Goal: Information Seeking & Learning: Learn about a topic

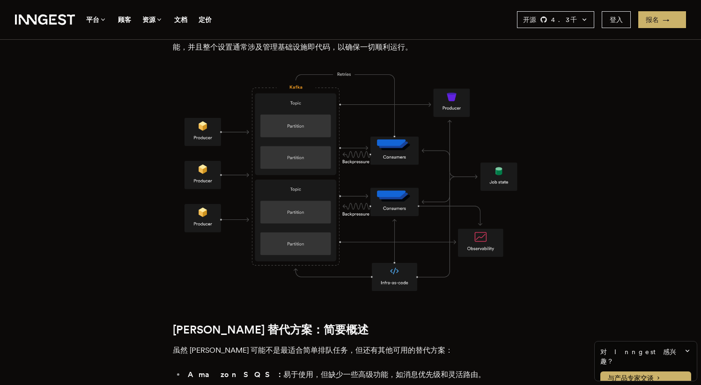
scroll to position [783, 0]
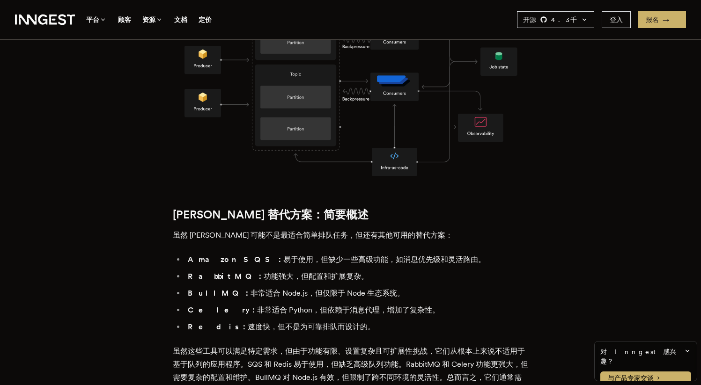
click at [186, 208] on font "Kafka 替代方案：简要概述" at bounding box center [271, 215] width 196 height 14
copy font "Kafka"
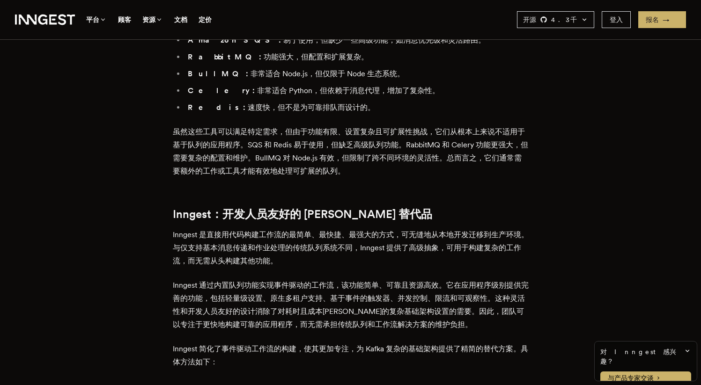
scroll to position [1052, 0]
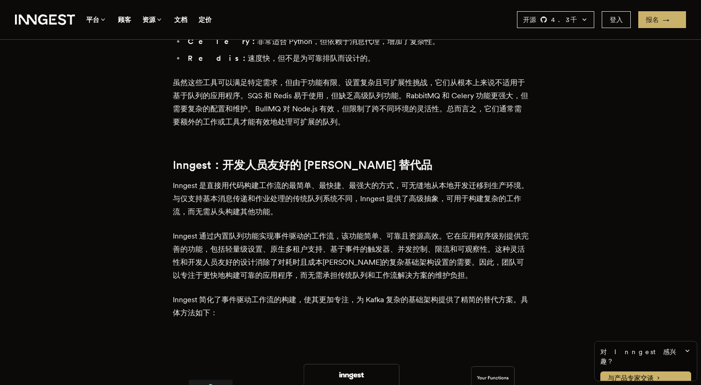
click at [253, 181] on font "Inngest 是直接用代码构建工作流的最简单、最快捷、最强大的方式，可无缝地从本地开发迁移到生产环境。与仅支持基本消息传递和作业处理的传统队列系统不同，In…" at bounding box center [351, 198] width 356 height 35
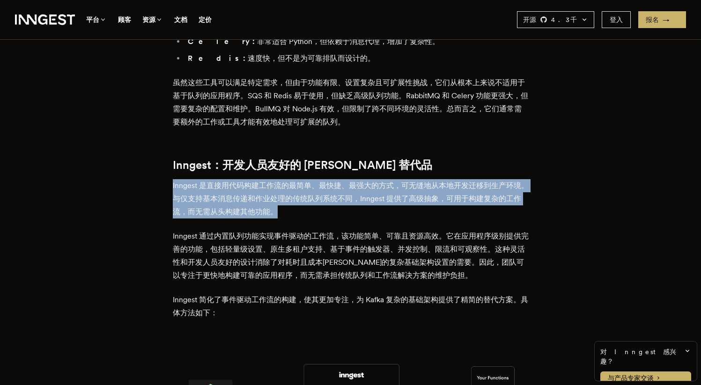
click at [253, 181] on font "Inngest 是直接用代码构建工作流的最简单、最快捷、最强大的方式，可无缝地从本地开发迁移到生产环境。与仅支持基本消息传递和作业处理的传统队列系统不同，In…" at bounding box center [351, 198] width 356 height 35
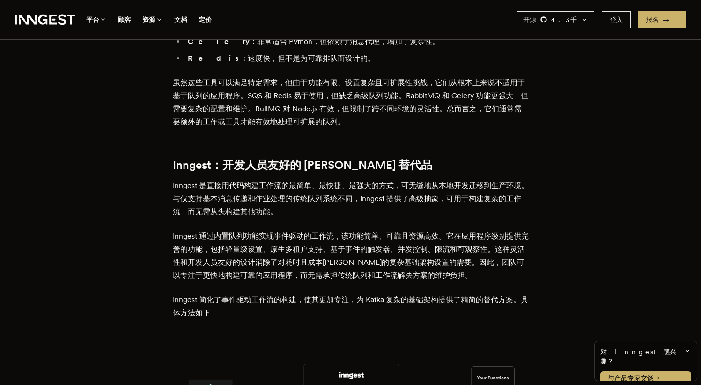
click at [270, 230] on p "Inngest 通过内置队列功能实现事件驱动的工作流，该功能简单、可靠且资源高效。它在应用程序级别提供完善的功能，包括轻量级设置、原生多租户支持、基于事件的触…" at bounding box center [351, 256] width 356 height 52
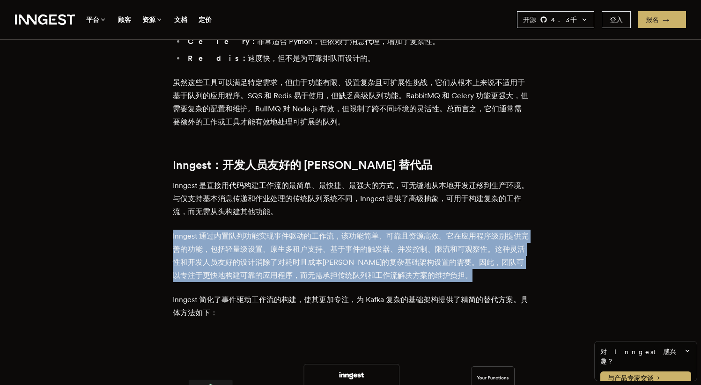
click at [270, 230] on p "Inngest 通过内置队列功能实现事件驱动的工作流，该功能简单、可靠且资源高效。它在应用程序级别提供完善的功能，包括轻量级设置、原生多租户支持、基于事件的触…" at bounding box center [351, 256] width 356 height 52
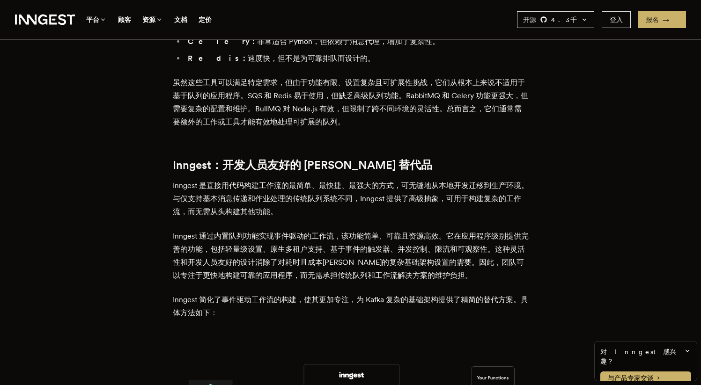
click at [379, 295] on font "Inngest 简化了事件驱动工作流的构建，使其更加专注，为 Kafka 复杂的基础架构提供了精简的替代方案。具体方法如下：" at bounding box center [350, 306] width 355 height 22
copy font "Kafka"
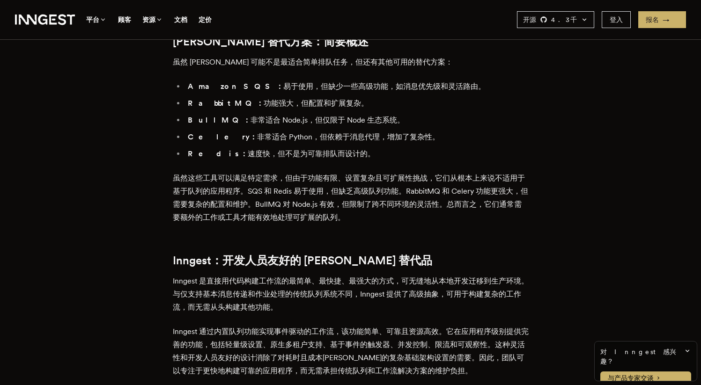
scroll to position [950, 0]
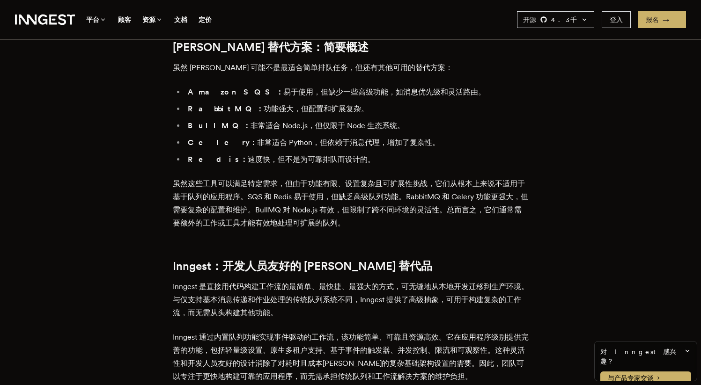
click at [200, 138] on font "Celery：" at bounding box center [222, 142] width 69 height 9
copy font "Celery"
click at [208, 104] on font "RabbitMQ：" at bounding box center [226, 108] width 76 height 9
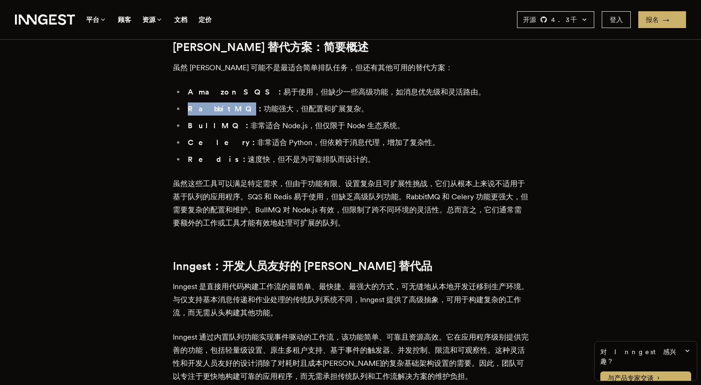
copy font "RabbitMQ"
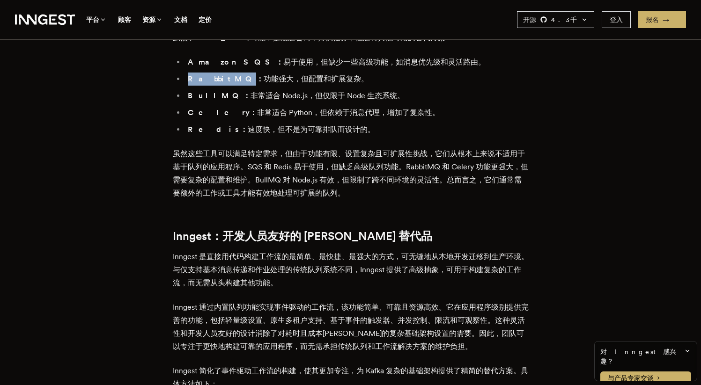
scroll to position [993, 0]
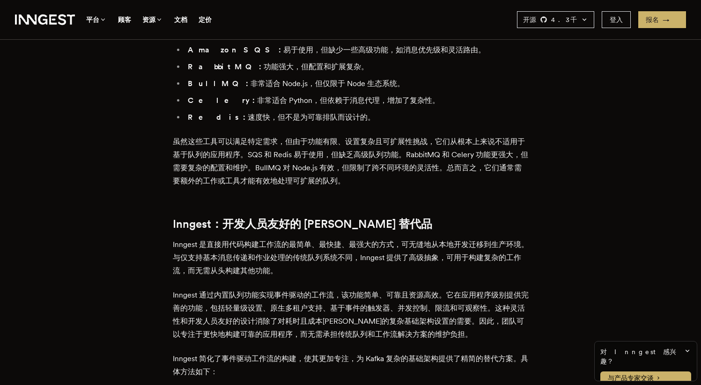
click at [206, 217] on font "Inngest：开发人员友好的 Kafka 替代品" at bounding box center [302, 224] width 259 height 14
copy font "Inngest"
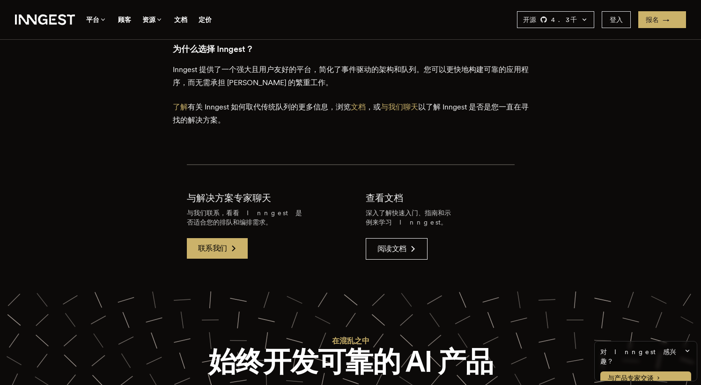
scroll to position [1958, 0]
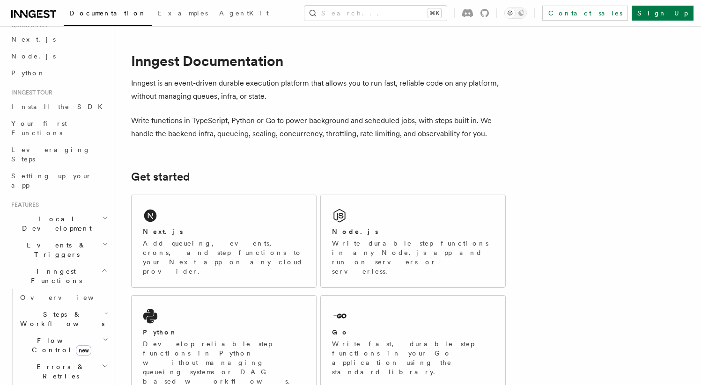
scroll to position [49, 0]
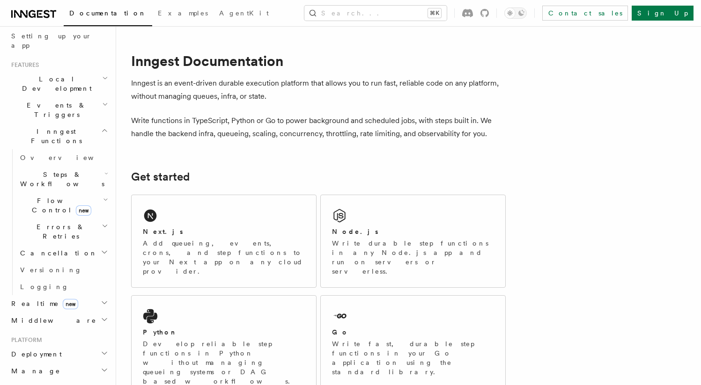
click at [63, 346] on h2 "Deployment" at bounding box center [58, 354] width 103 height 17
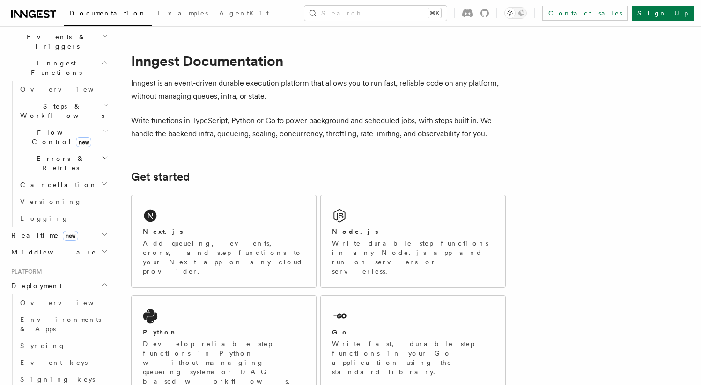
scroll to position [293, 0]
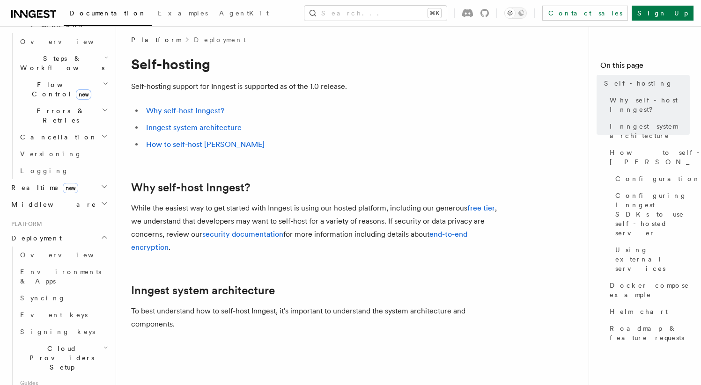
scroll to position [12, 0]
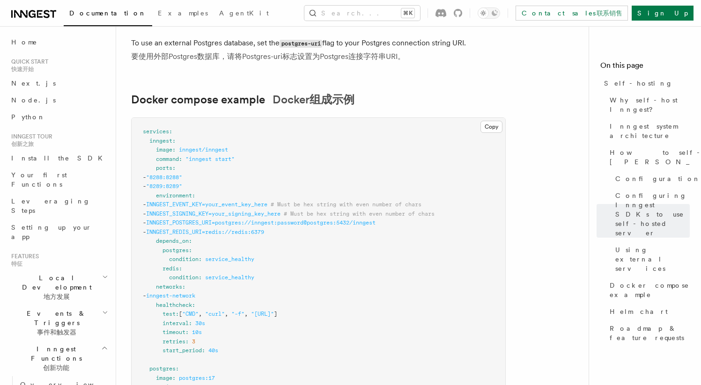
scroll to position [3340, 0]
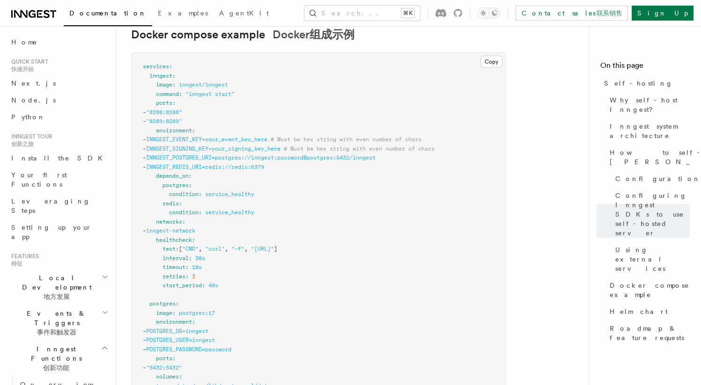
drag, startPoint x: 233, startPoint y: 206, endPoint x: 349, endPoint y: 220, distance: 116.9
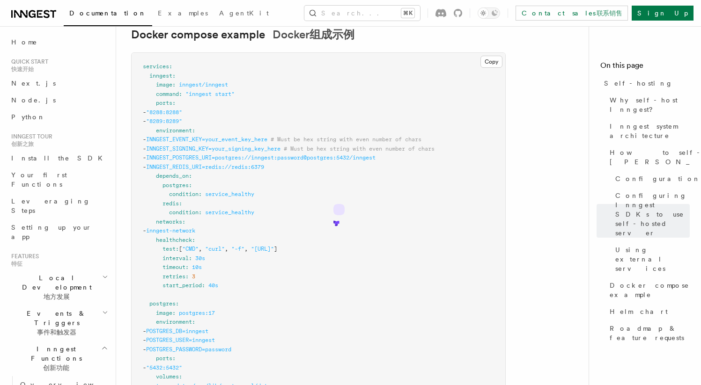
copy xt-content "Postgres"
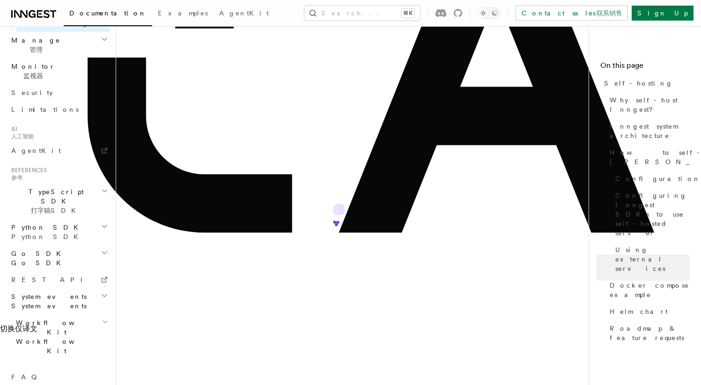
scroll to position [922, 0]
